Goal: Task Accomplishment & Management: Complete application form

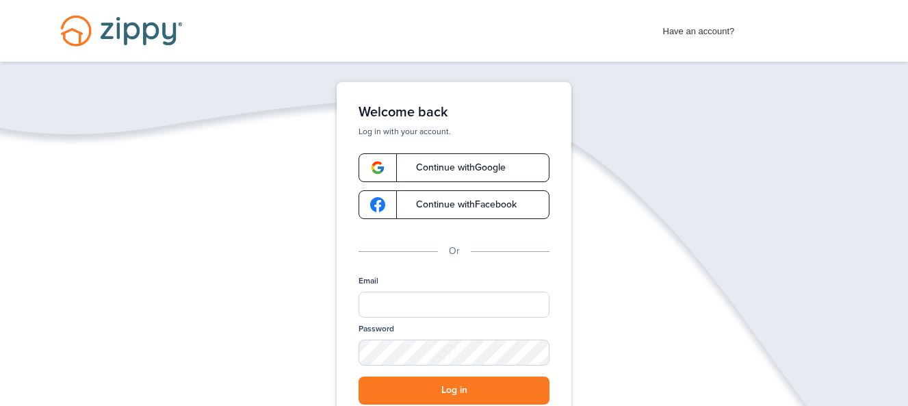
click at [476, 166] on span "Continue with Google" at bounding box center [454, 168] width 103 height 10
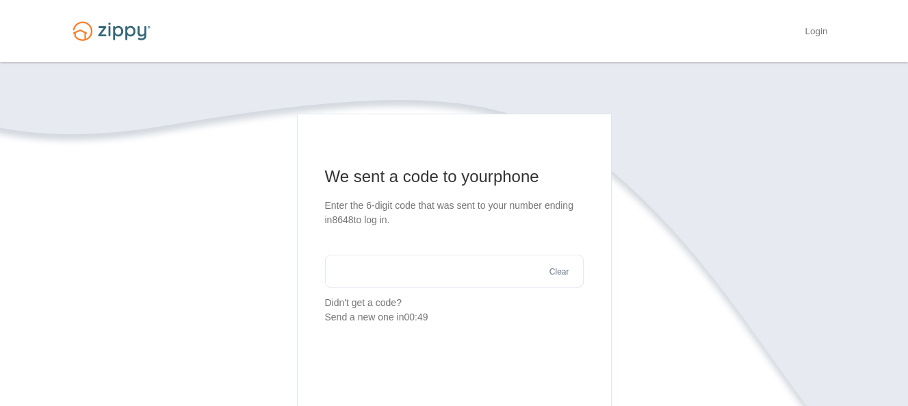
click at [403, 268] on input "text" at bounding box center [454, 271] width 259 height 33
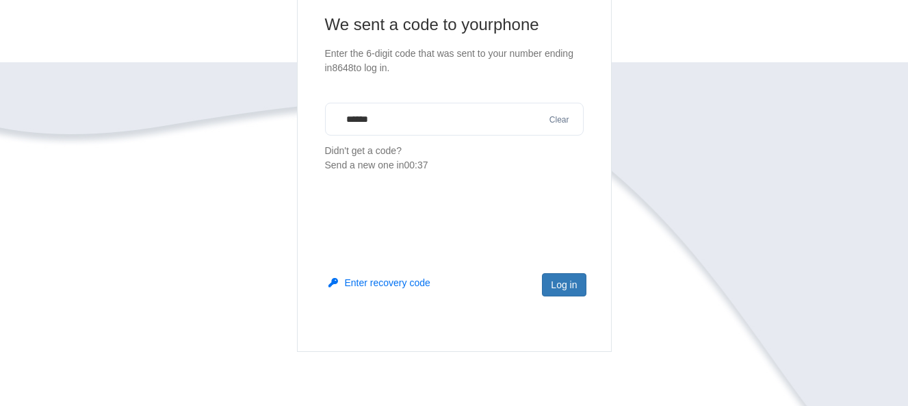
scroll to position [164, 0]
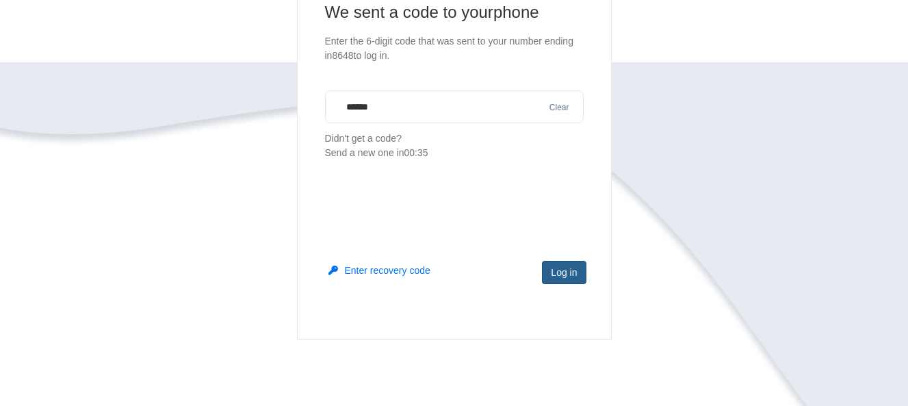
type input "******"
click at [568, 277] on button "Log in" at bounding box center [564, 272] width 44 height 23
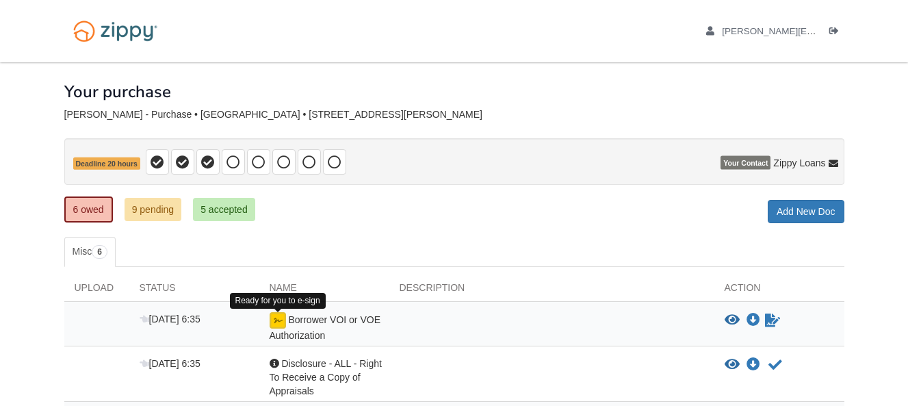
click at [277, 324] on img at bounding box center [278, 320] width 16 height 16
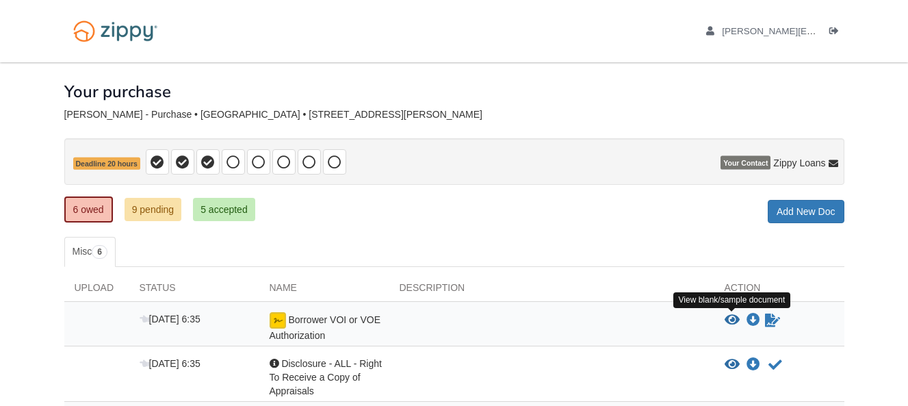
click at [734, 320] on icon "View Borrower VOI or VOE Authorization" at bounding box center [732, 321] width 15 height 14
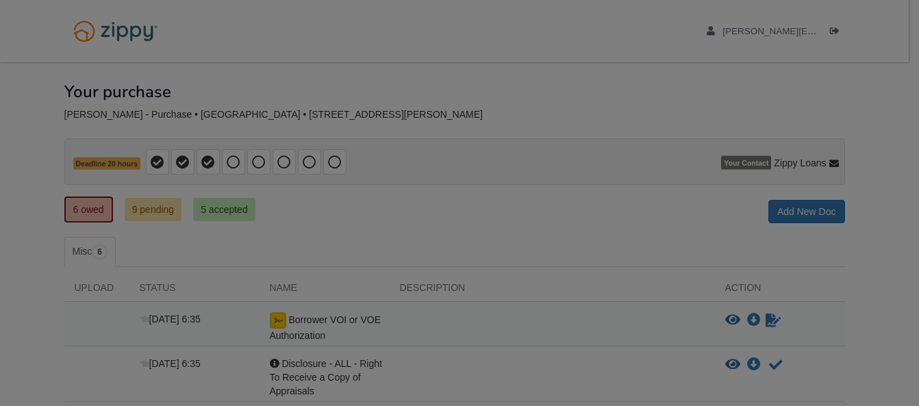
click at [734, 320] on body "[PERSON_NAME][EMAIL_ADDRESS][PERSON_NAME][PERSON_NAME][DOMAIN_NAME] Logout" at bounding box center [459, 357] width 919 height 715
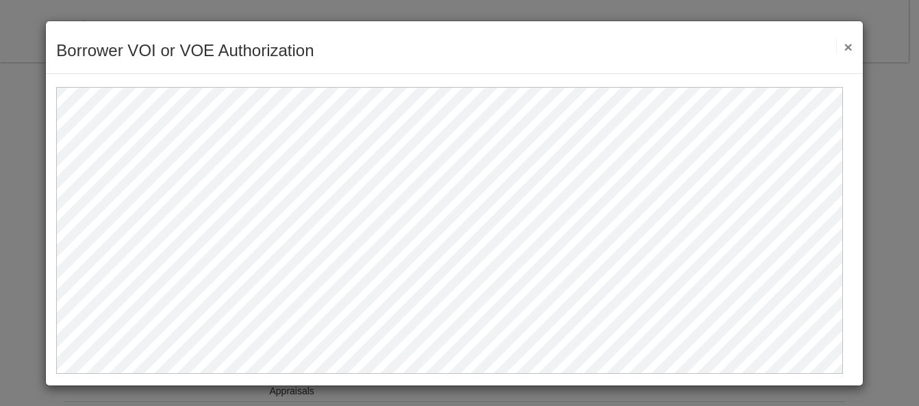
click at [846, 43] on div "Borrower VOI or VOE Authorization Save Cancel Previous Document Next Document ×" at bounding box center [454, 47] width 816 height 53
click at [841, 45] on button "×" at bounding box center [844, 47] width 16 height 14
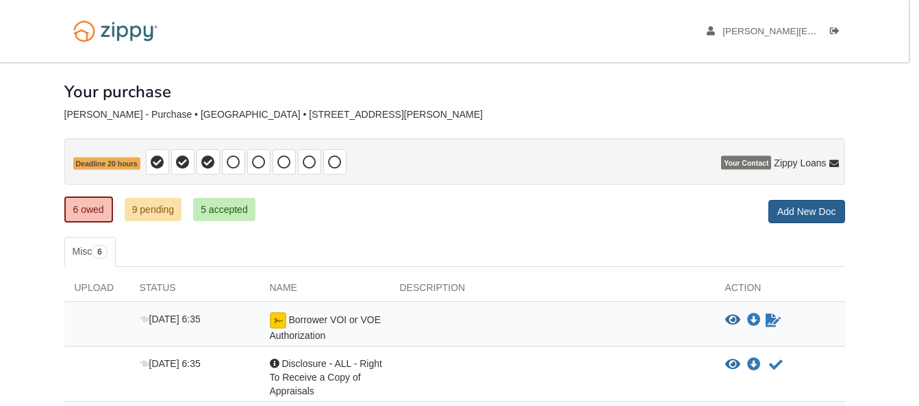
drag, startPoint x: 794, startPoint y: 191, endPoint x: 795, endPoint y: 213, distance: 21.9
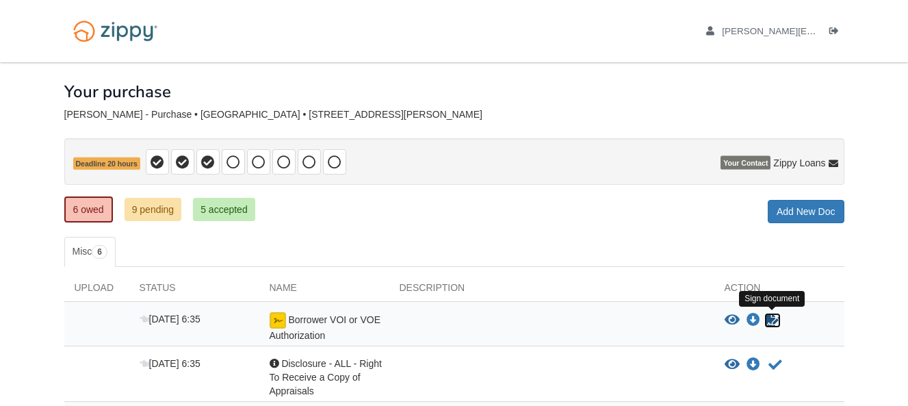
click at [772, 322] on icon "Sign Form" at bounding box center [772, 321] width 15 height 14
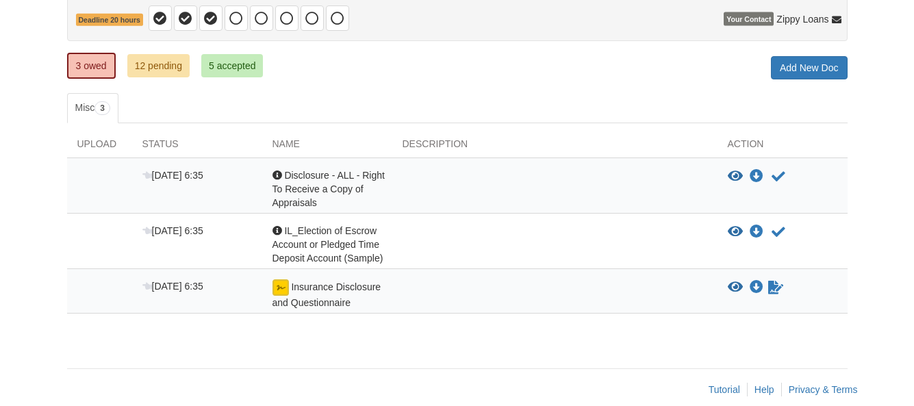
scroll to position [162, 0]
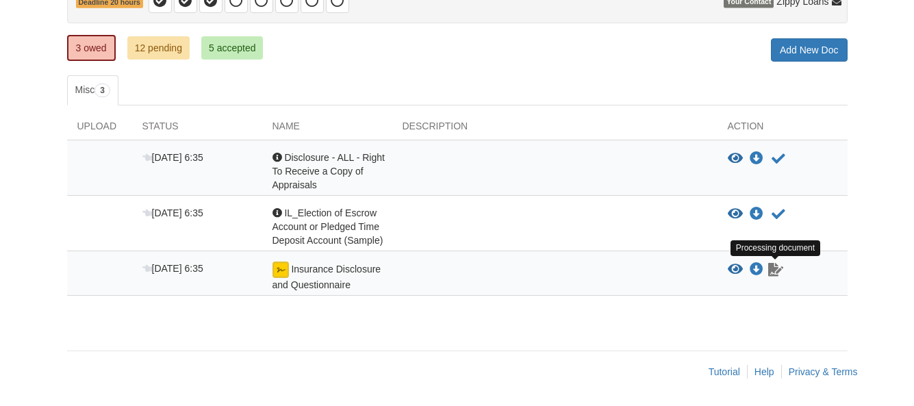
click at [776, 269] on icon "Waiting for your co-borrower to e-sign" at bounding box center [775, 270] width 15 height 14
click at [280, 271] on img at bounding box center [280, 269] width 16 height 16
click at [84, 44] on link "3 owed" at bounding box center [91, 48] width 49 height 26
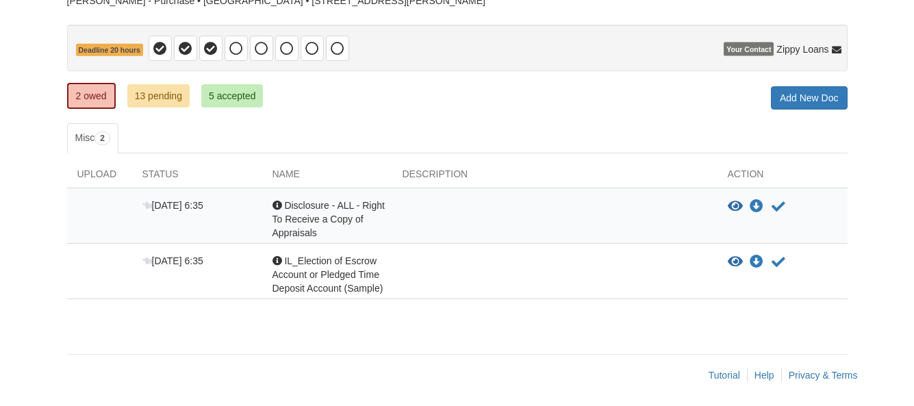
scroll to position [117, 0]
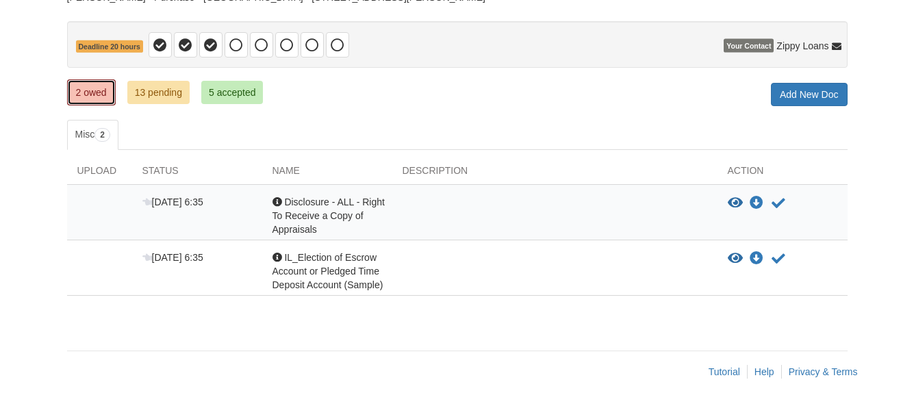
click at [80, 91] on link "2 owed" at bounding box center [91, 92] width 49 height 26
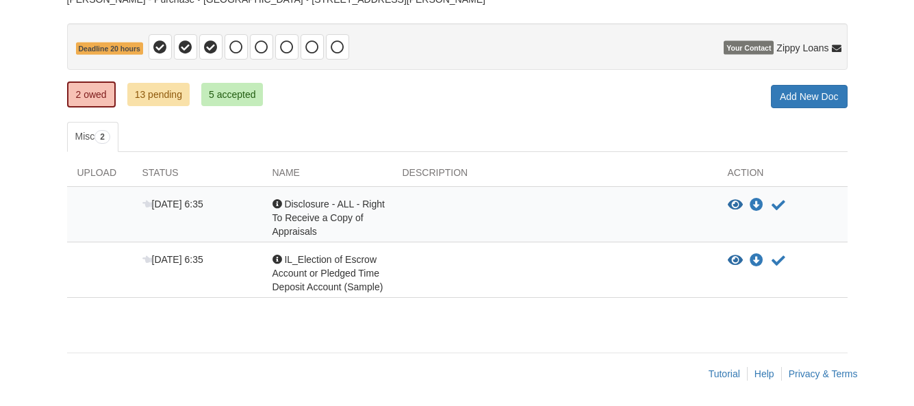
scroll to position [117, 0]
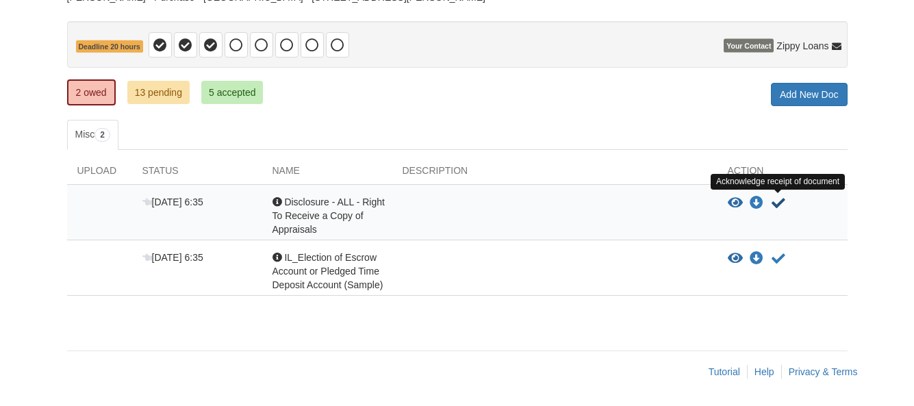
click at [777, 203] on icon "Acknowledge receipt of document" at bounding box center [778, 203] width 14 height 14
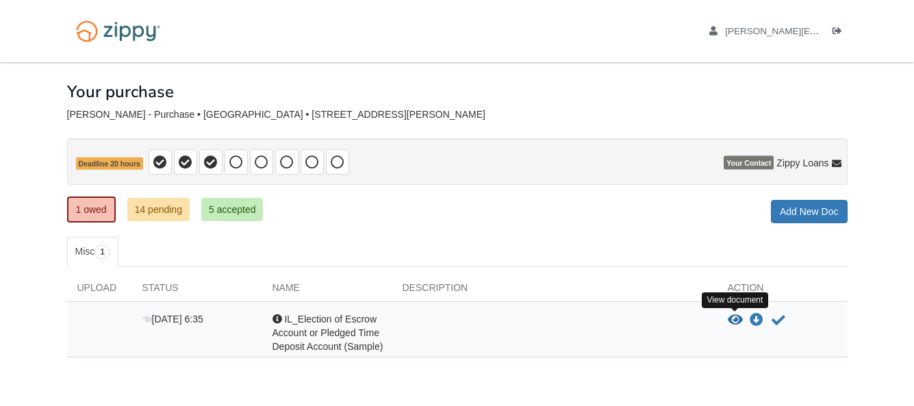
click at [735, 318] on icon "View IL_Election of Escrow Account or Pledged Time Deposit Account (Sample)" at bounding box center [735, 321] width 15 height 14
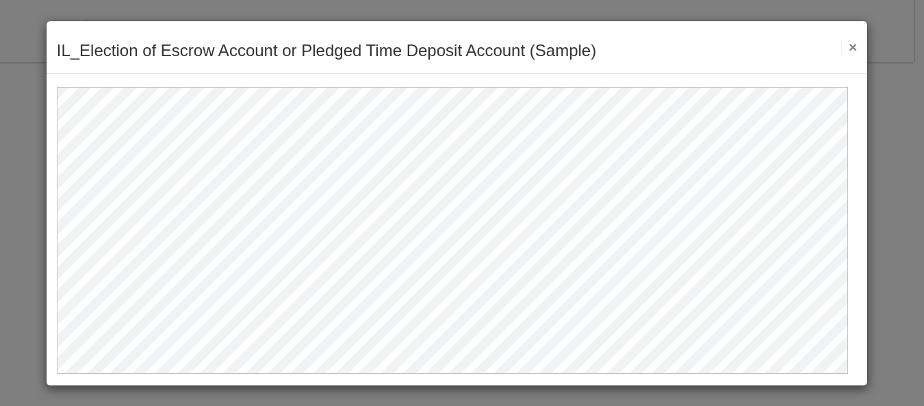
click at [842, 51] on button "×" at bounding box center [849, 47] width 16 height 14
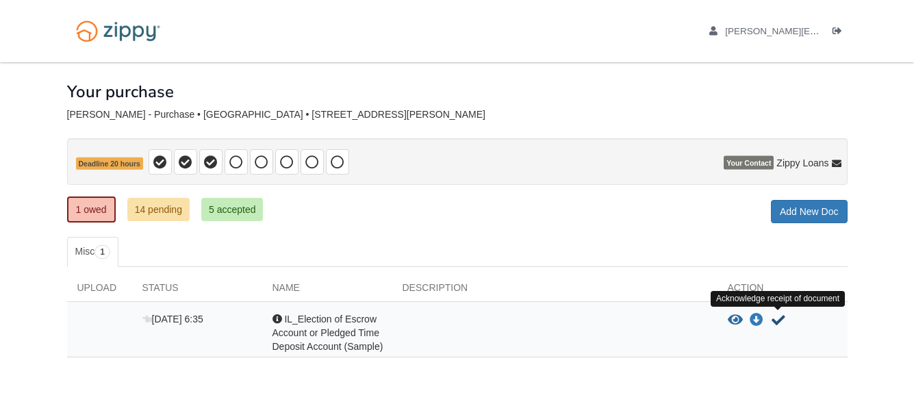
click at [780, 324] on icon "Acknowledge receipt of document" at bounding box center [778, 321] width 14 height 14
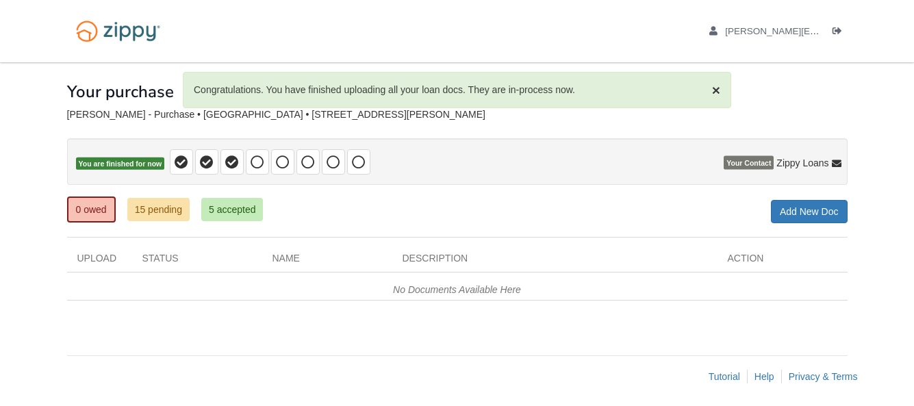
click at [778, 315] on div "× Congratulations. You have finished uploading all your loan docs. They are in-…" at bounding box center [457, 201] width 780 height 279
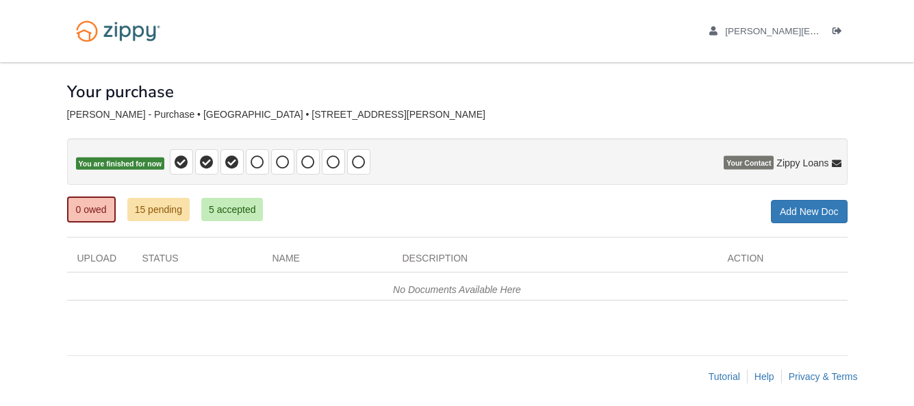
click at [172, 222] on ul "0 owed 15 pending 5 accepted" at bounding box center [170, 209] width 207 height 27
click at [172, 210] on link "15 pending" at bounding box center [158, 209] width 62 height 23
